Goal: Find specific page/section: Find specific page/section

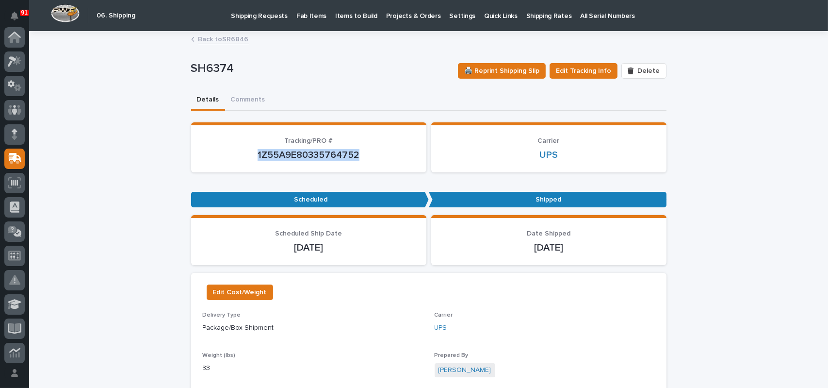
scroll to position [121, 0]
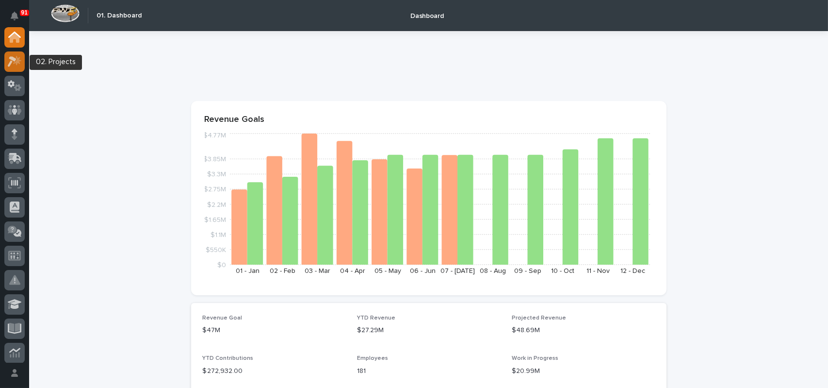
click at [16, 65] on icon at bounding box center [15, 61] width 14 height 11
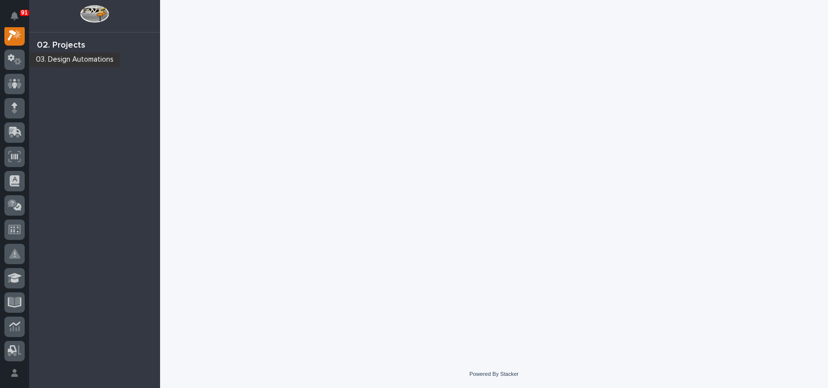
scroll to position [24, 0]
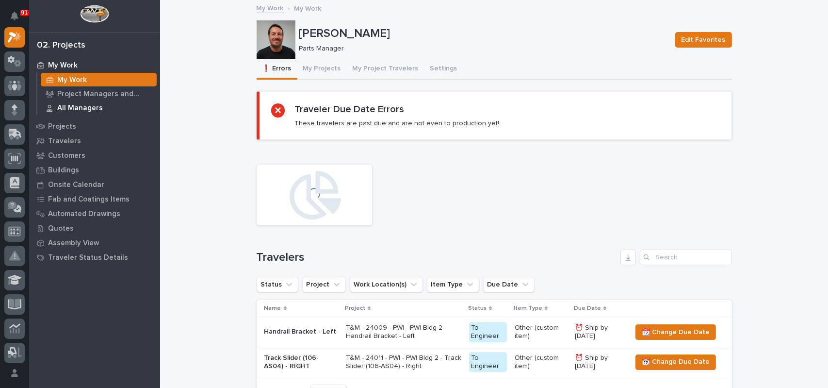
click at [74, 105] on p "All Managers" at bounding box center [80, 108] width 46 height 9
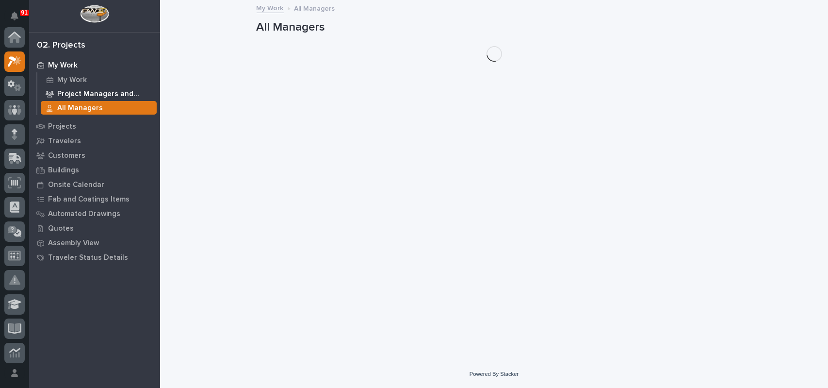
scroll to position [24, 0]
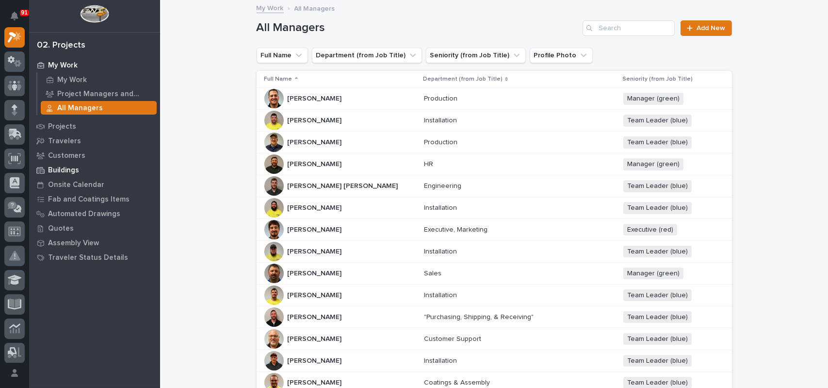
click at [61, 170] on p "Buildings" at bounding box center [63, 170] width 31 height 9
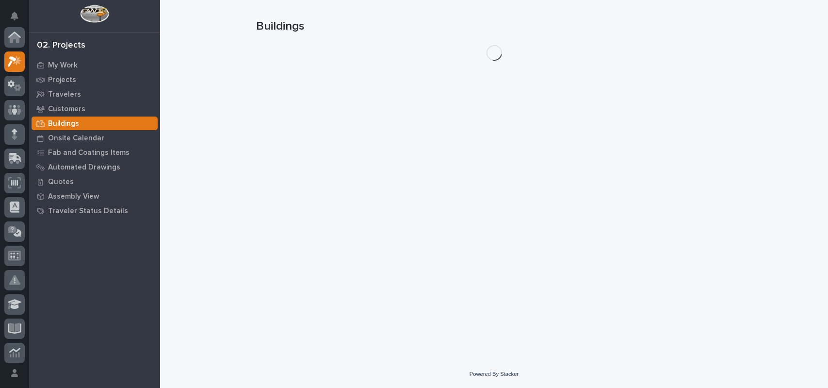
scroll to position [24, 0]
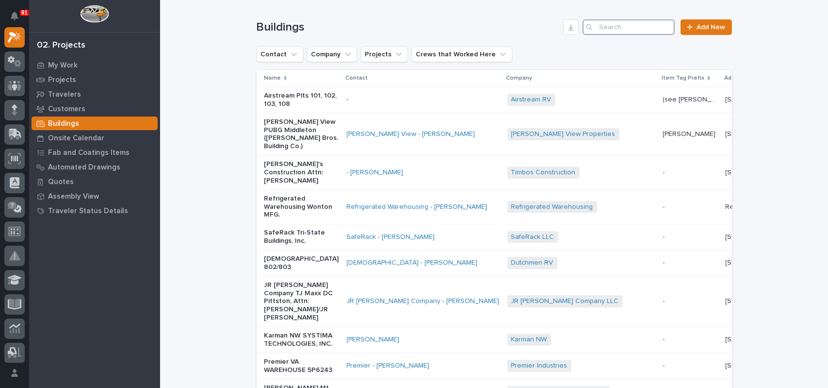
click at [599, 28] on input "Search" at bounding box center [629, 27] width 92 height 16
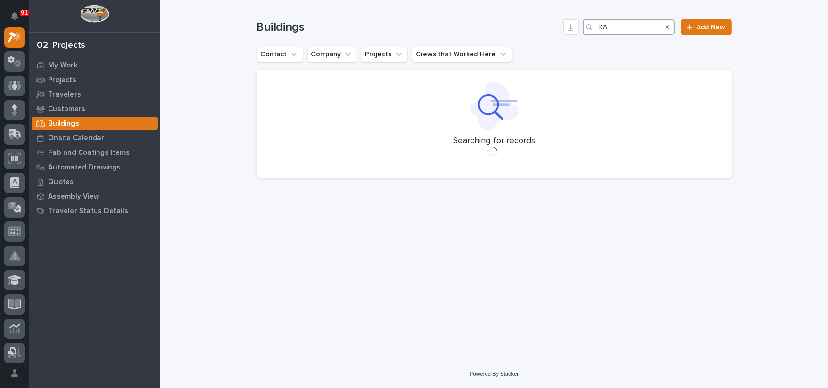
type input "K"
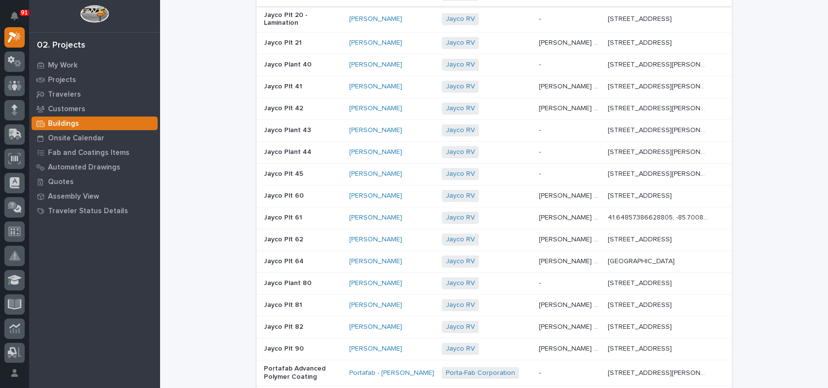
scroll to position [291, 0]
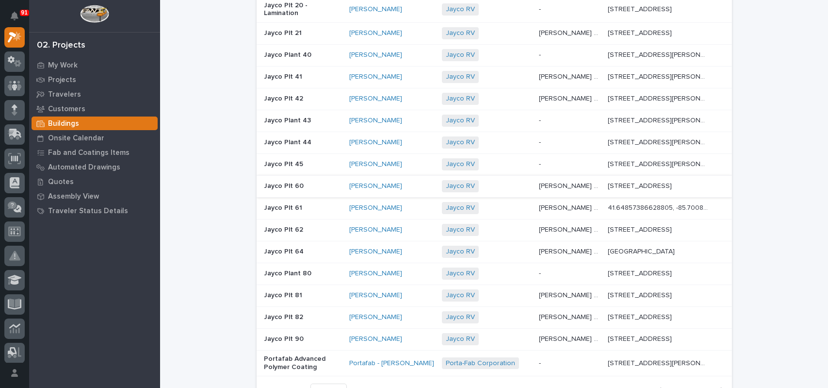
type input "JAYCO"
click at [509, 185] on div "Jayco RV + 0" at bounding box center [486, 186] width 89 height 12
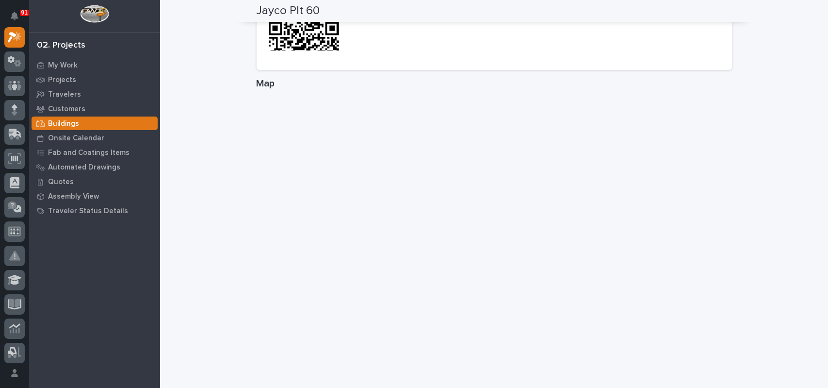
scroll to position [473, 0]
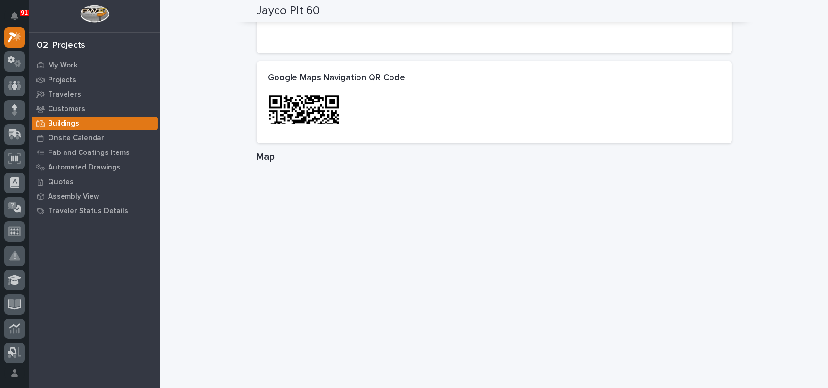
click at [326, 100] on img at bounding box center [303, 130] width 71 height 71
click at [292, 107] on img at bounding box center [303, 130] width 71 height 71
click at [372, 75] on h2 "Google Maps Navigation QR Code" at bounding box center [336, 78] width 137 height 11
click at [300, 113] on img at bounding box center [303, 130] width 71 height 71
